Goal: Transaction & Acquisition: Purchase product/service

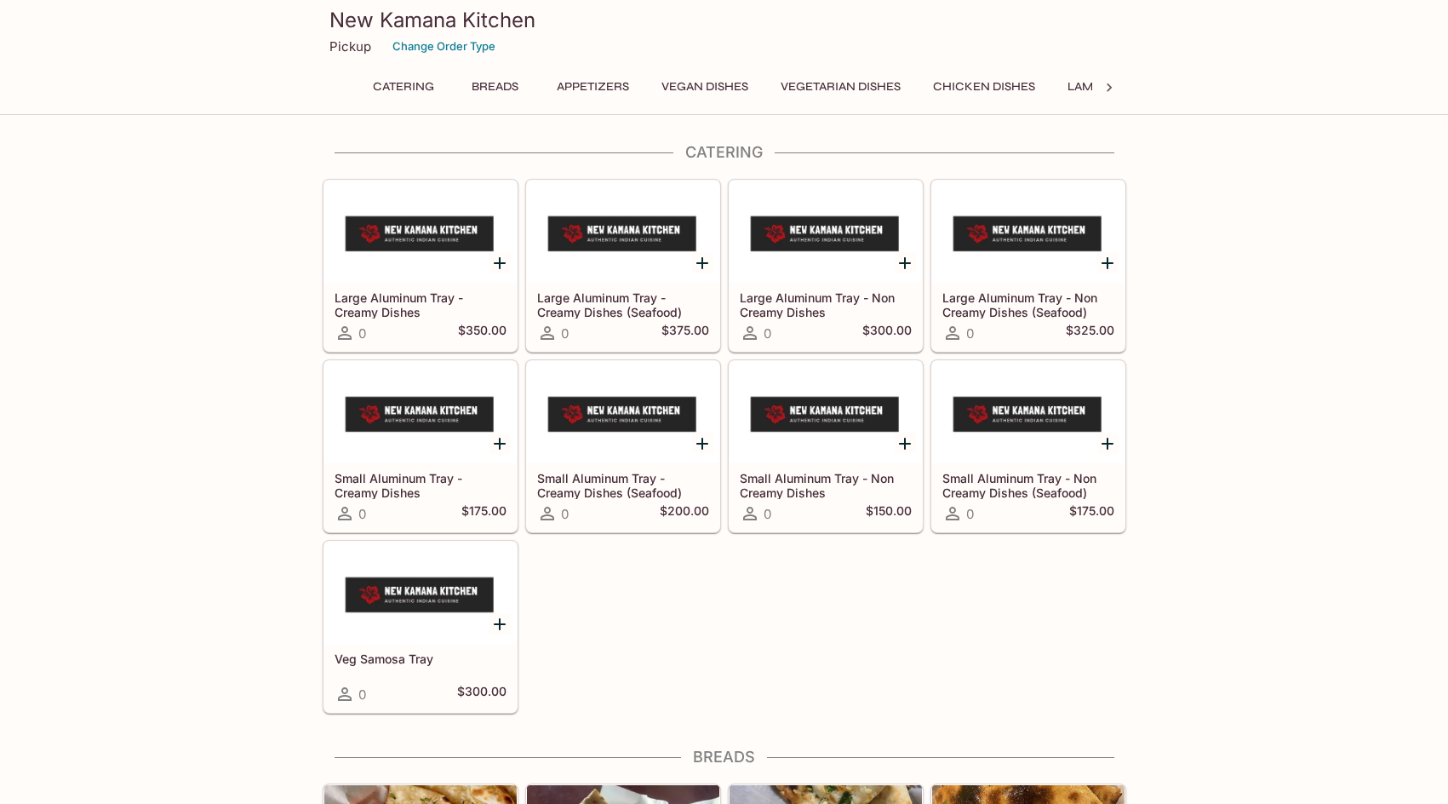
click at [712, 81] on button "Vegan Dishes" at bounding box center [705, 87] width 106 height 24
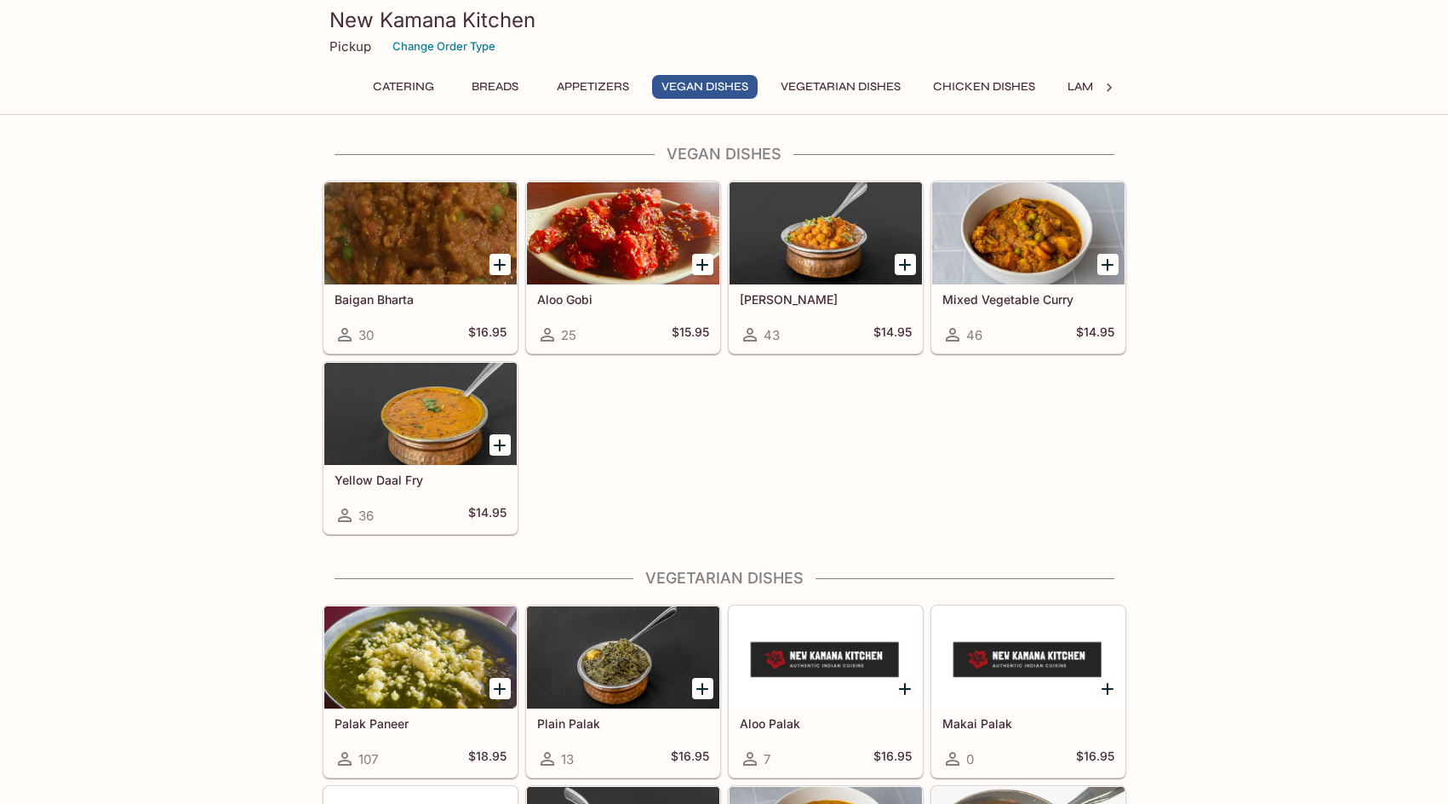
click at [440, 243] on div at bounding box center [420, 233] width 192 height 102
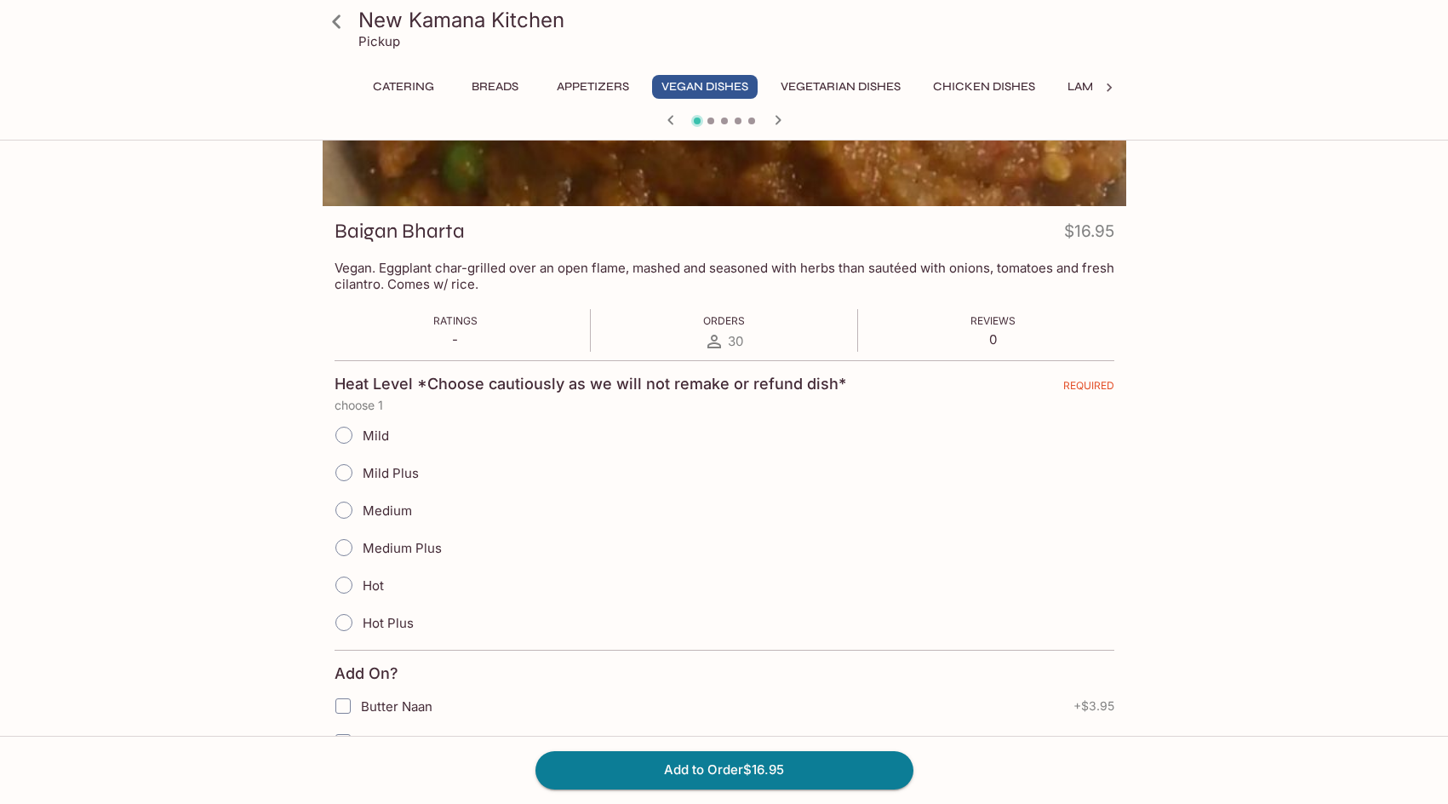
scroll to position [184, 0]
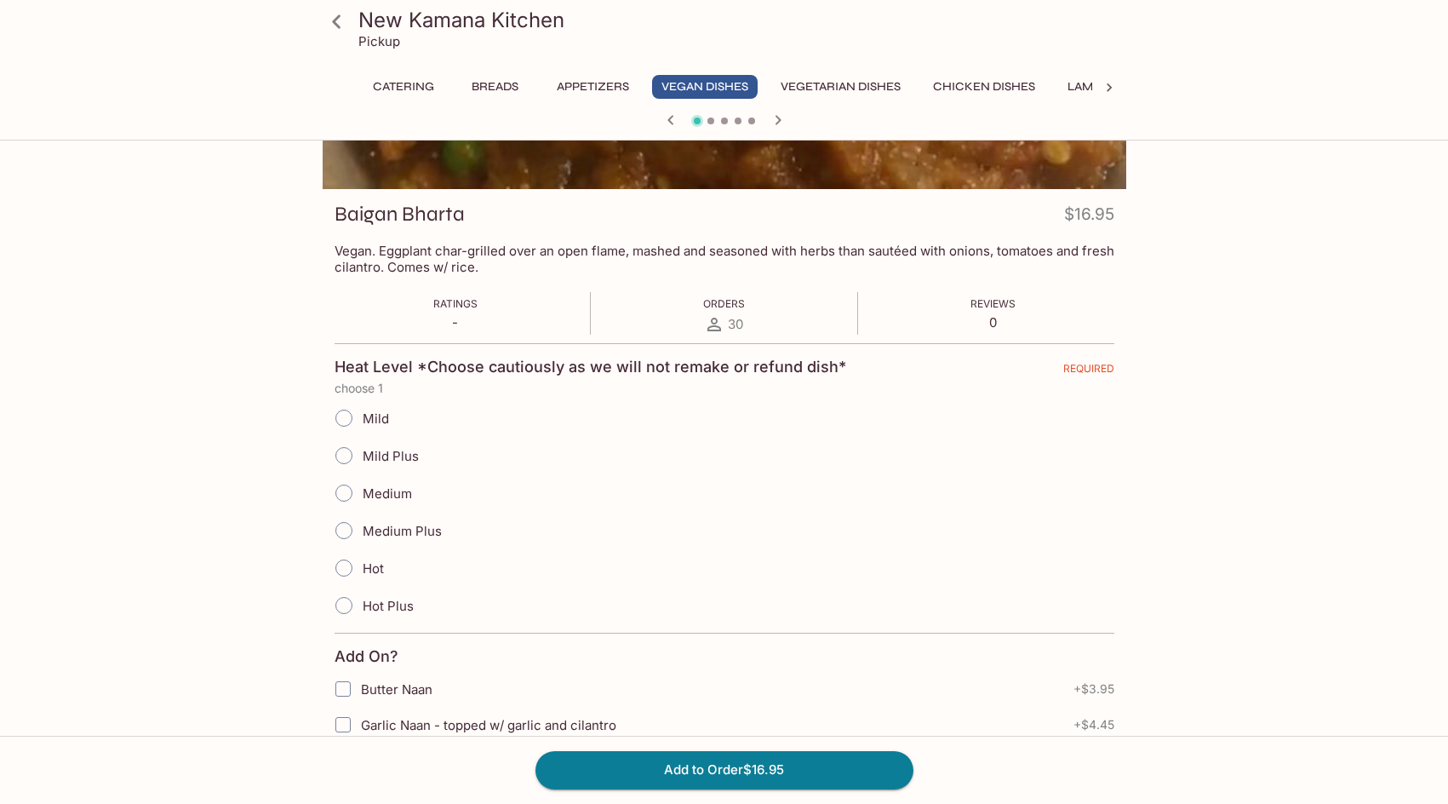
click at [342, 414] on input "Mild" at bounding box center [344, 418] width 36 height 36
radio input "true"
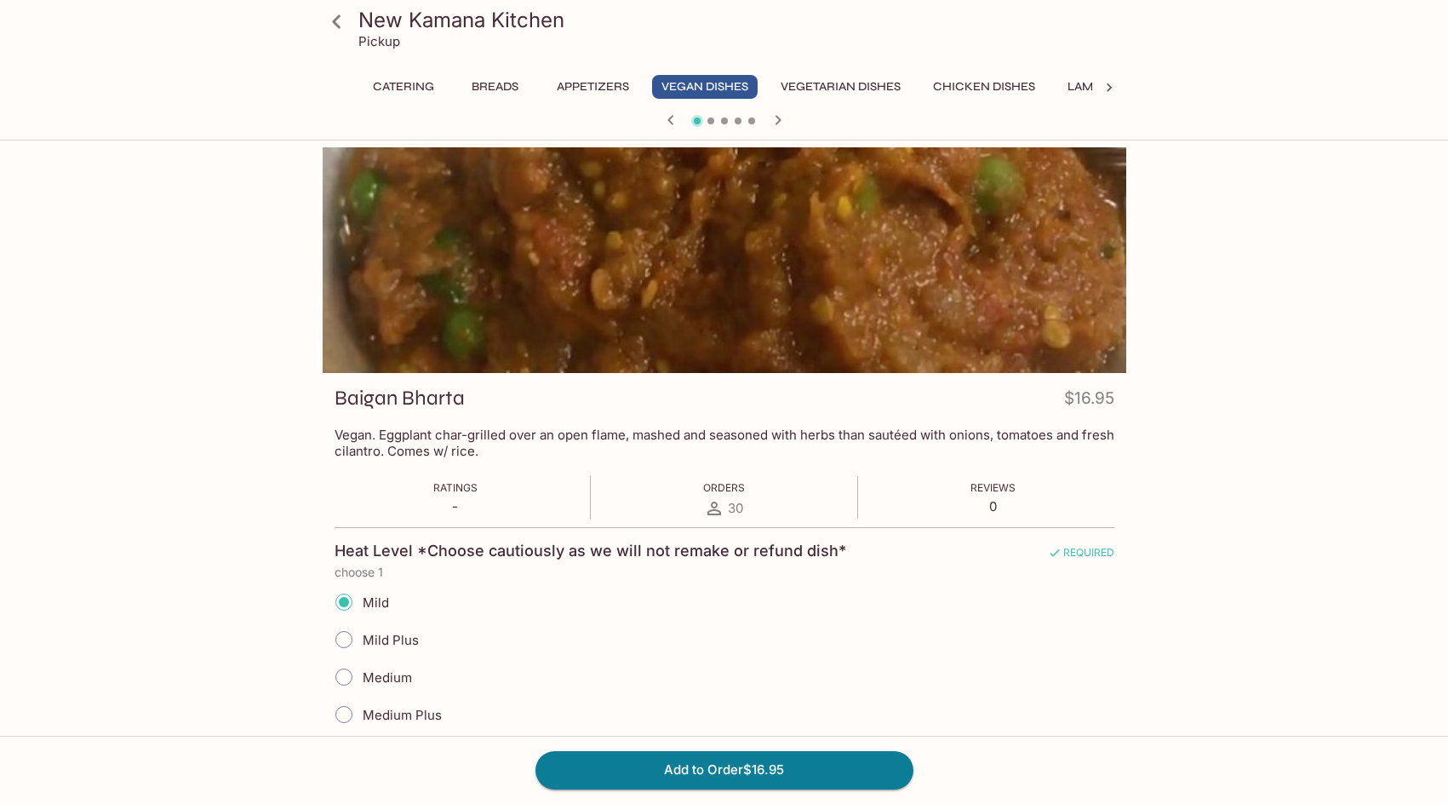
scroll to position [0, 0]
click at [863, 80] on button "Vegetarian Dishes" at bounding box center [840, 87] width 139 height 24
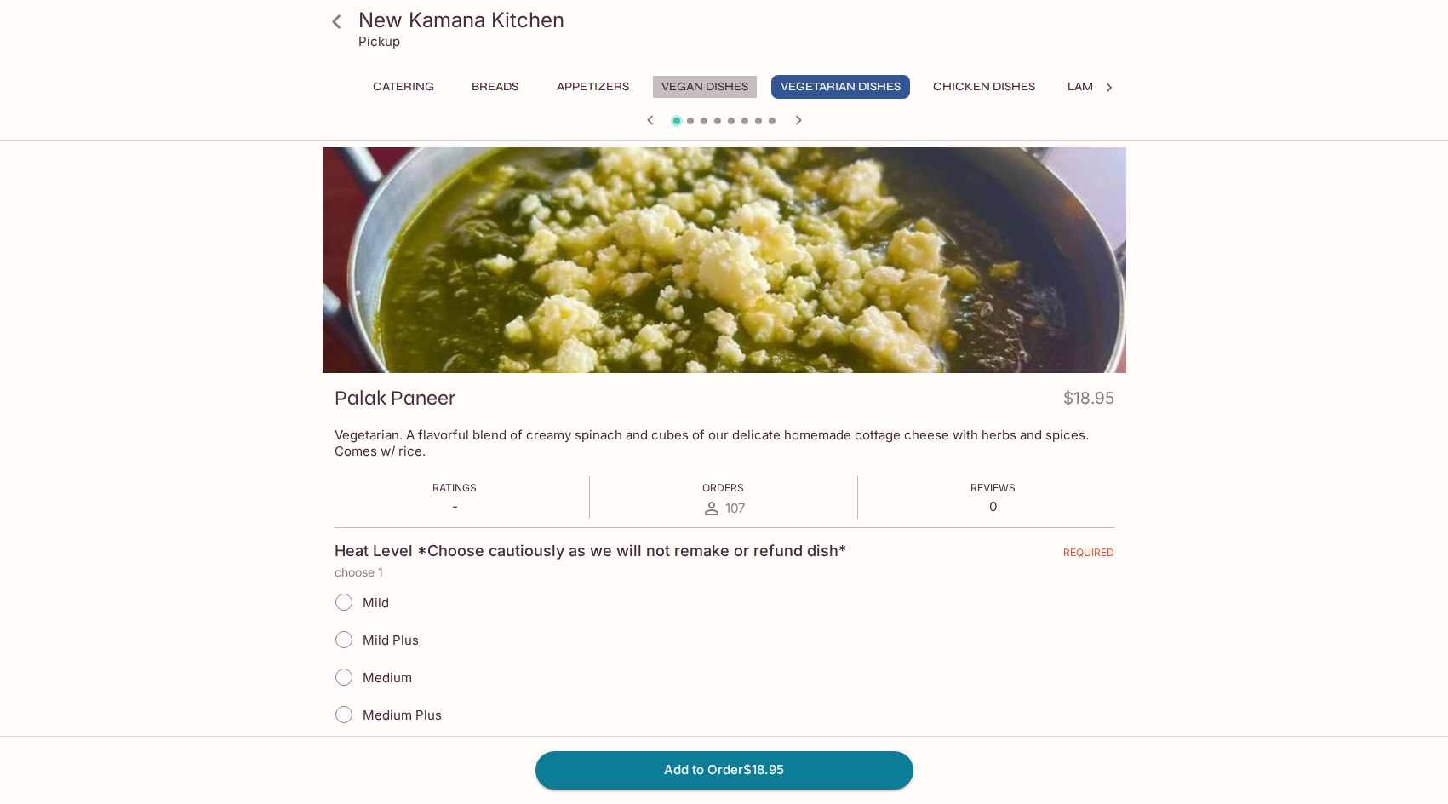
click at [698, 82] on button "Vegan Dishes" at bounding box center [705, 87] width 106 height 24
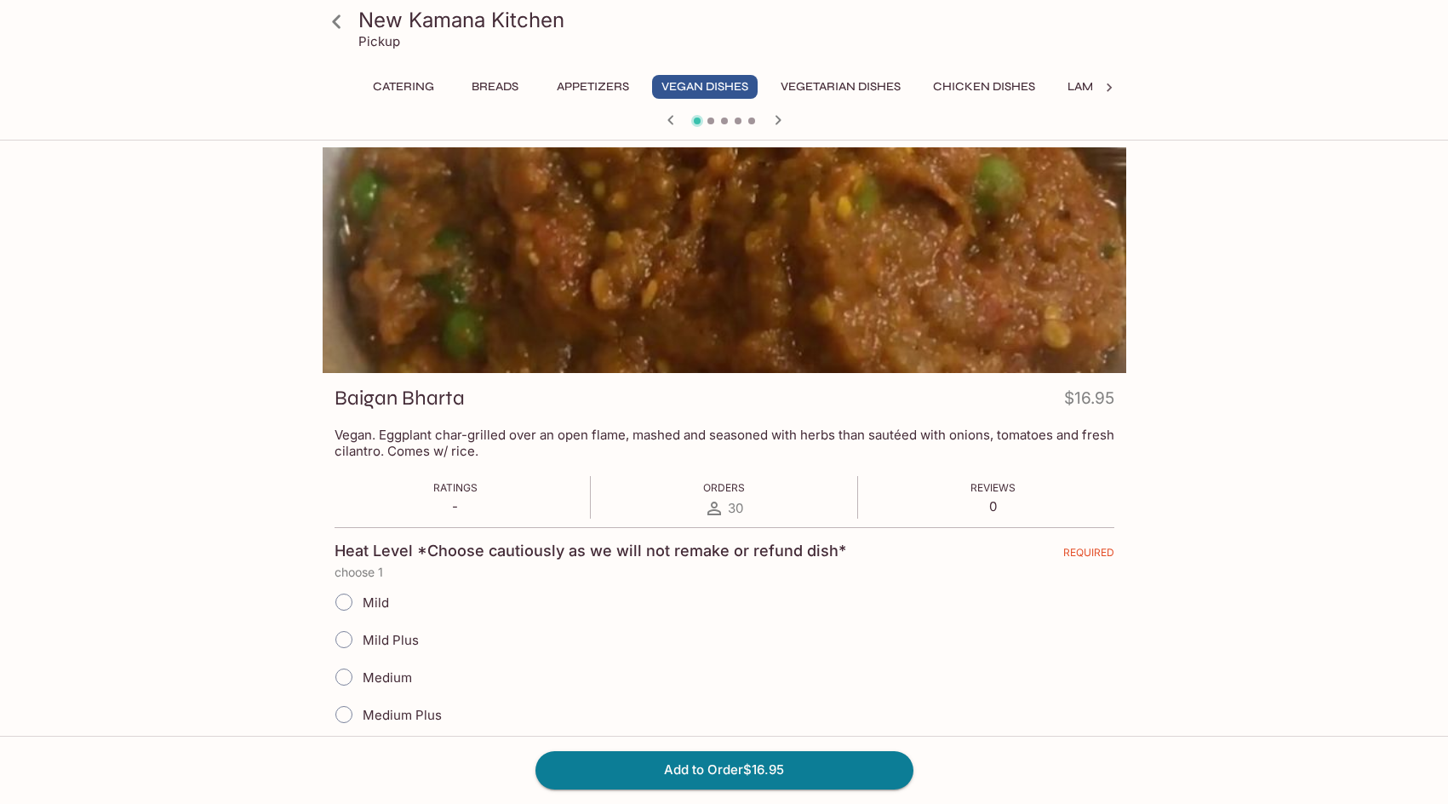
click at [332, 26] on icon at bounding box center [337, 22] width 30 height 30
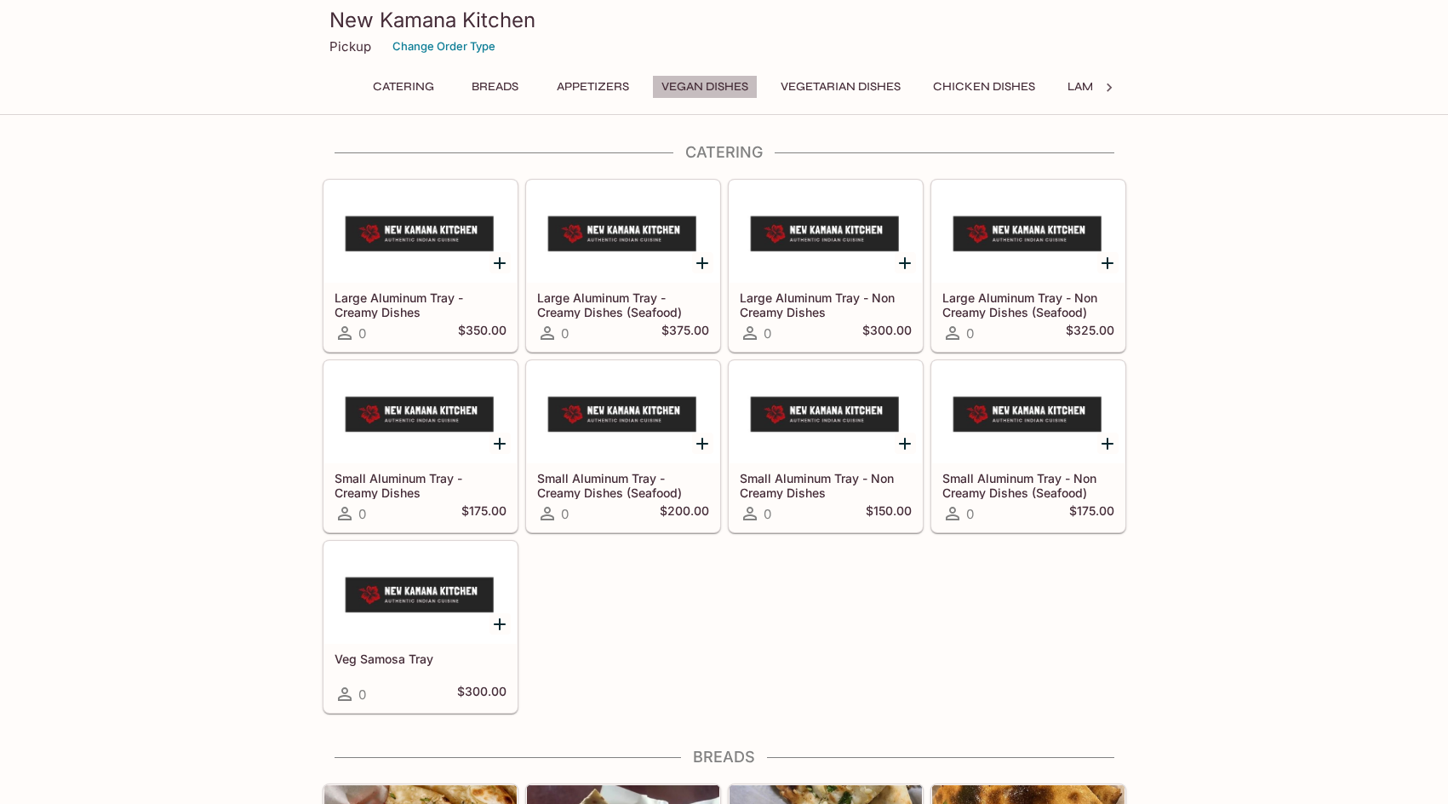
click at [692, 88] on button "Vegan Dishes" at bounding box center [705, 87] width 106 height 24
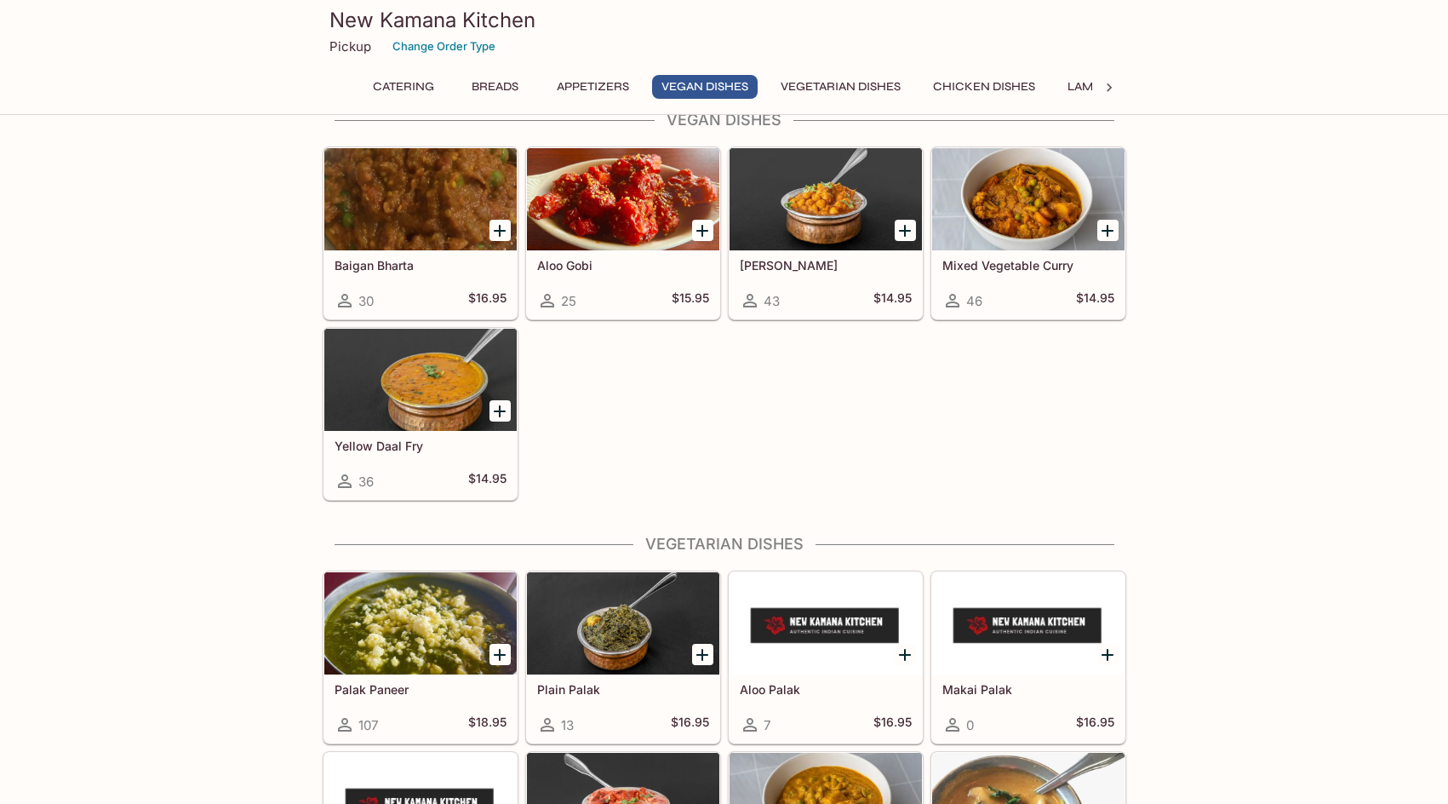
scroll to position [1843, 0]
